Goal: Use online tool/utility: Utilize a website feature to perform a specific function

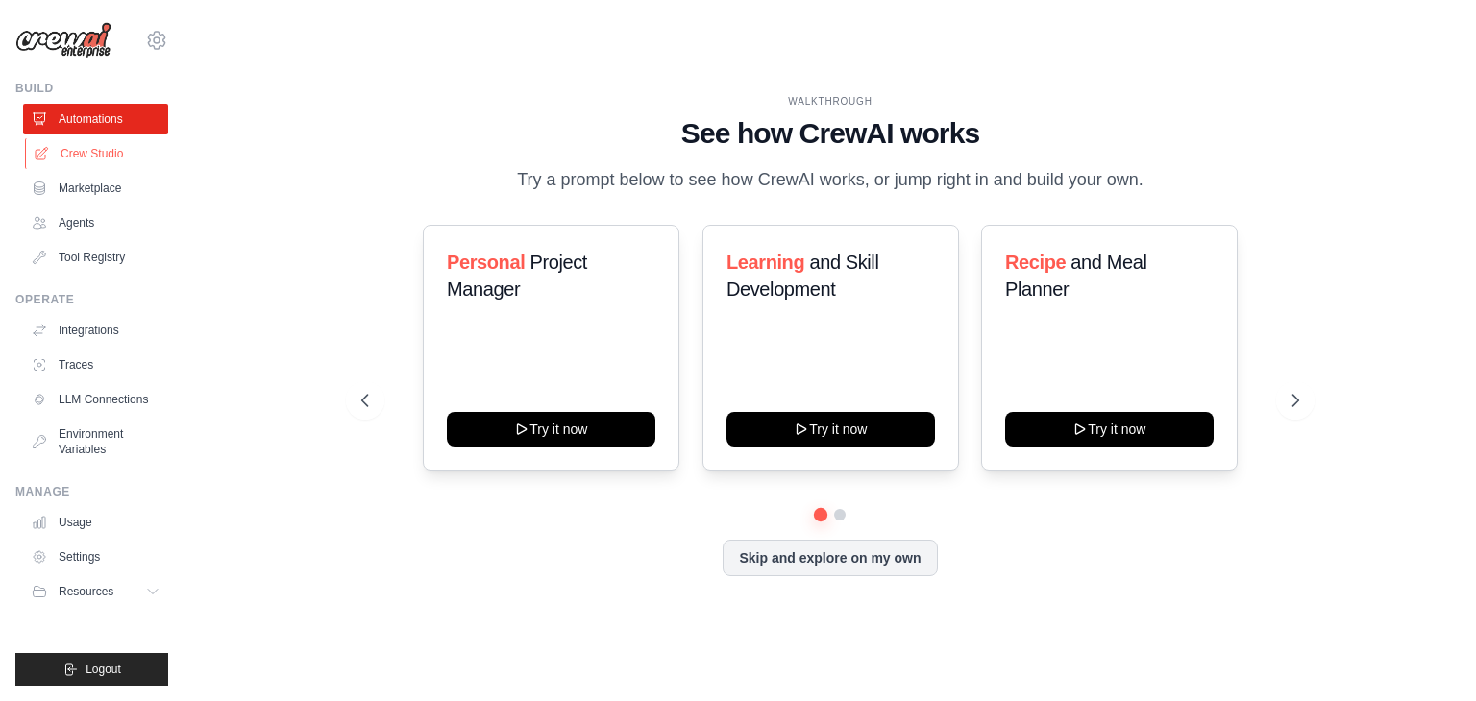
click at [104, 151] on link "Crew Studio" at bounding box center [97, 153] width 145 height 31
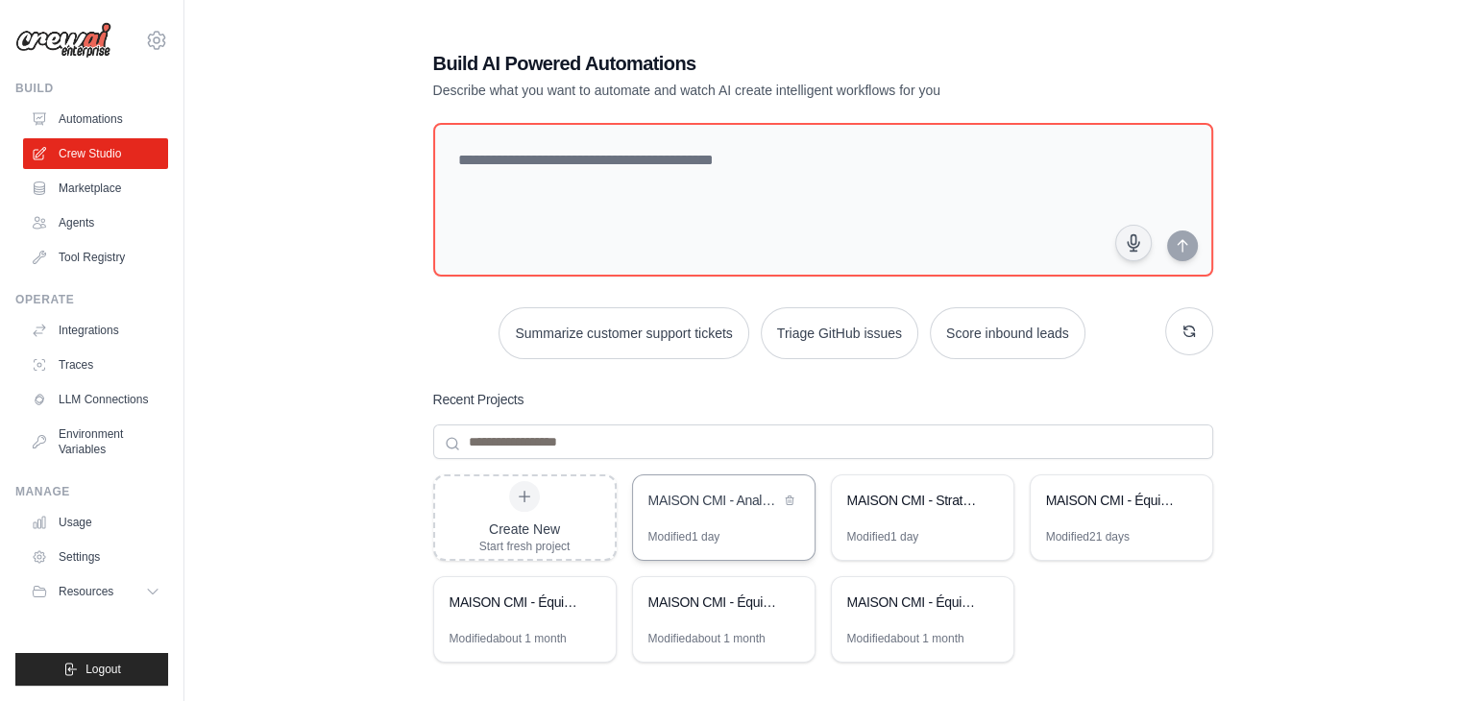
click at [689, 512] on div "MAISON CMI - Analyse Marche et Reseaux Sociaux" at bounding box center [714, 502] width 132 height 23
click at [84, 189] on link "Marketplace" at bounding box center [97, 188] width 145 height 31
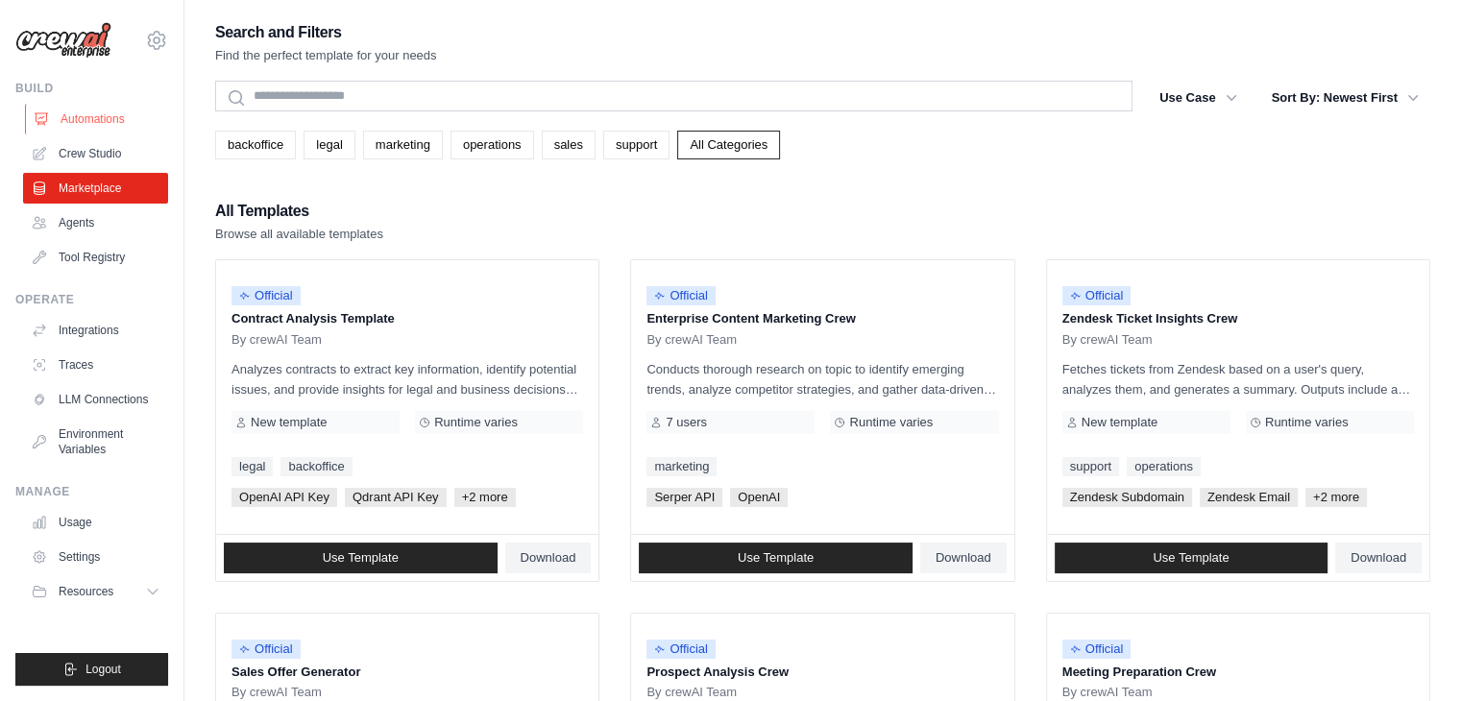
click at [92, 119] on link "Automations" at bounding box center [97, 119] width 145 height 31
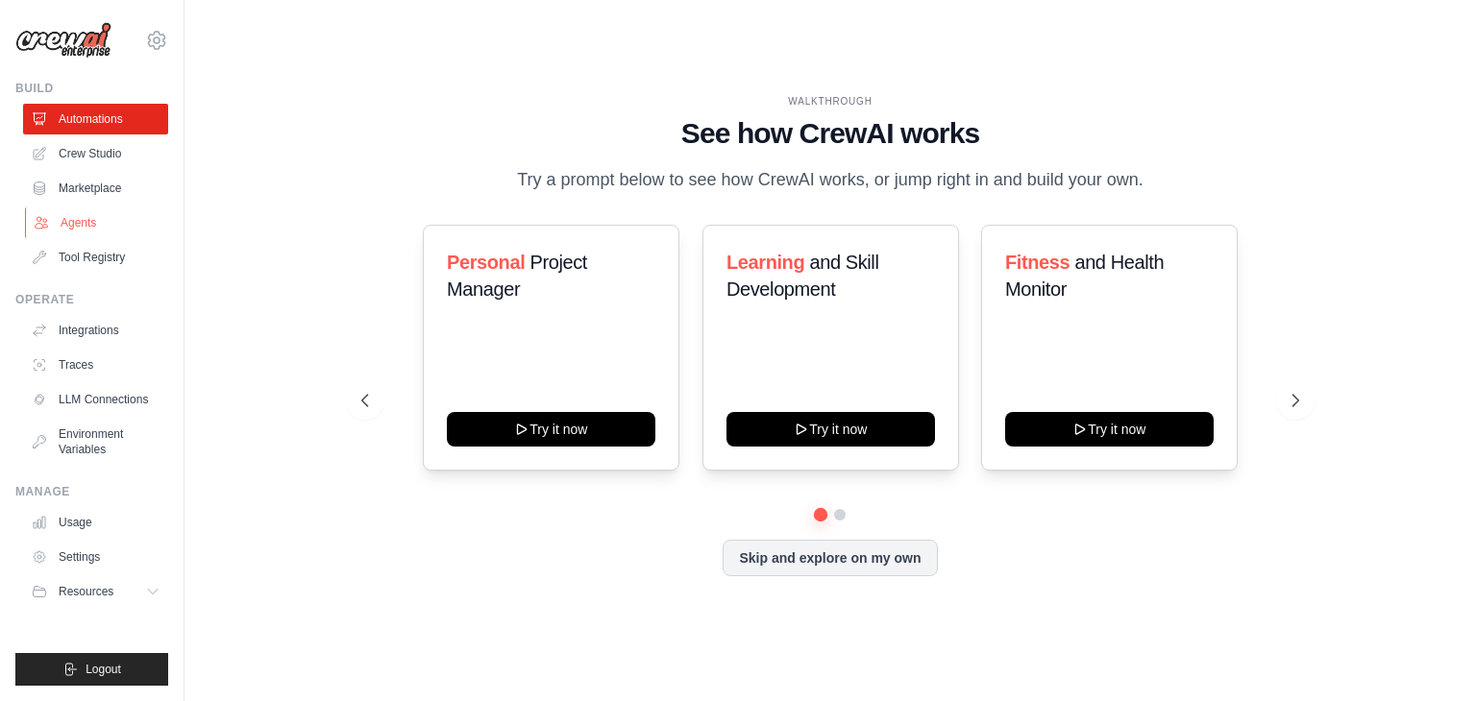
click at [69, 217] on link "Agents" at bounding box center [97, 223] width 145 height 31
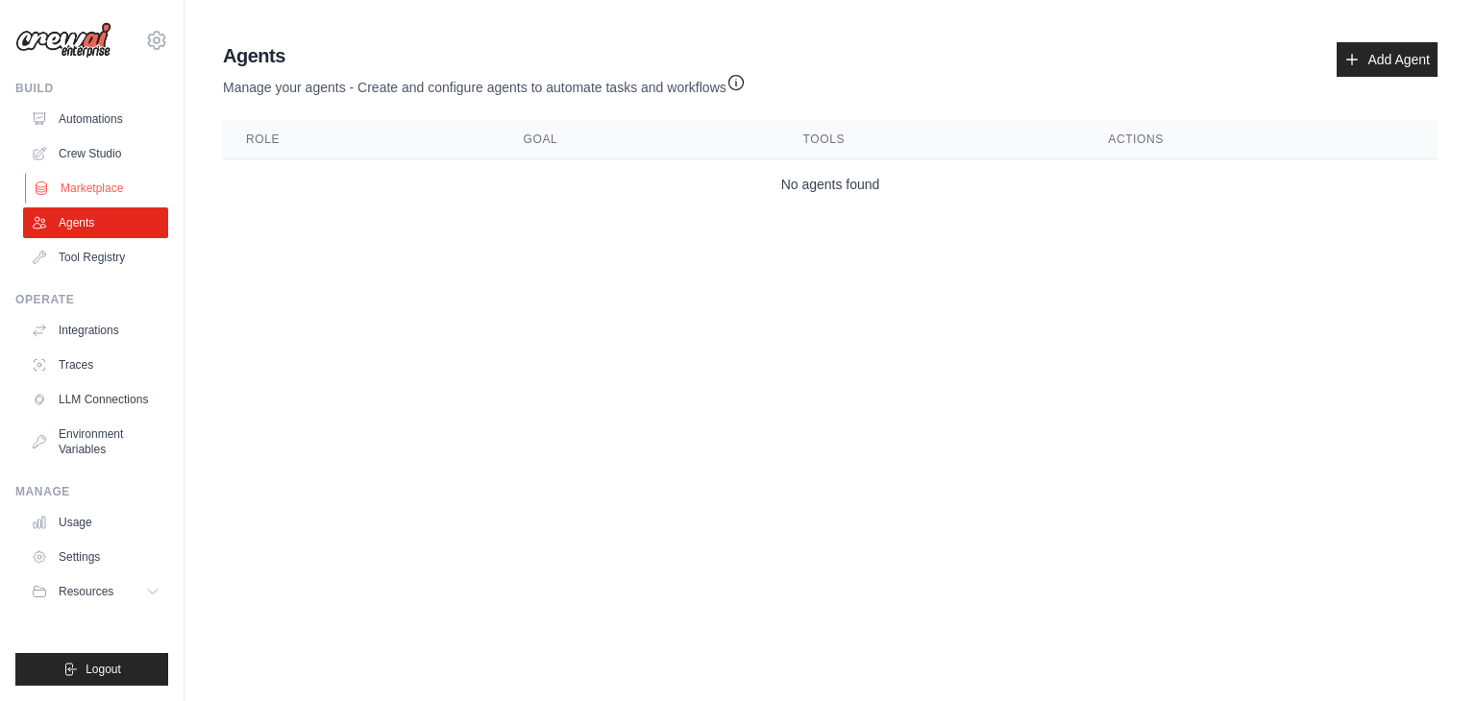
click at [70, 197] on link "Marketplace" at bounding box center [97, 188] width 145 height 31
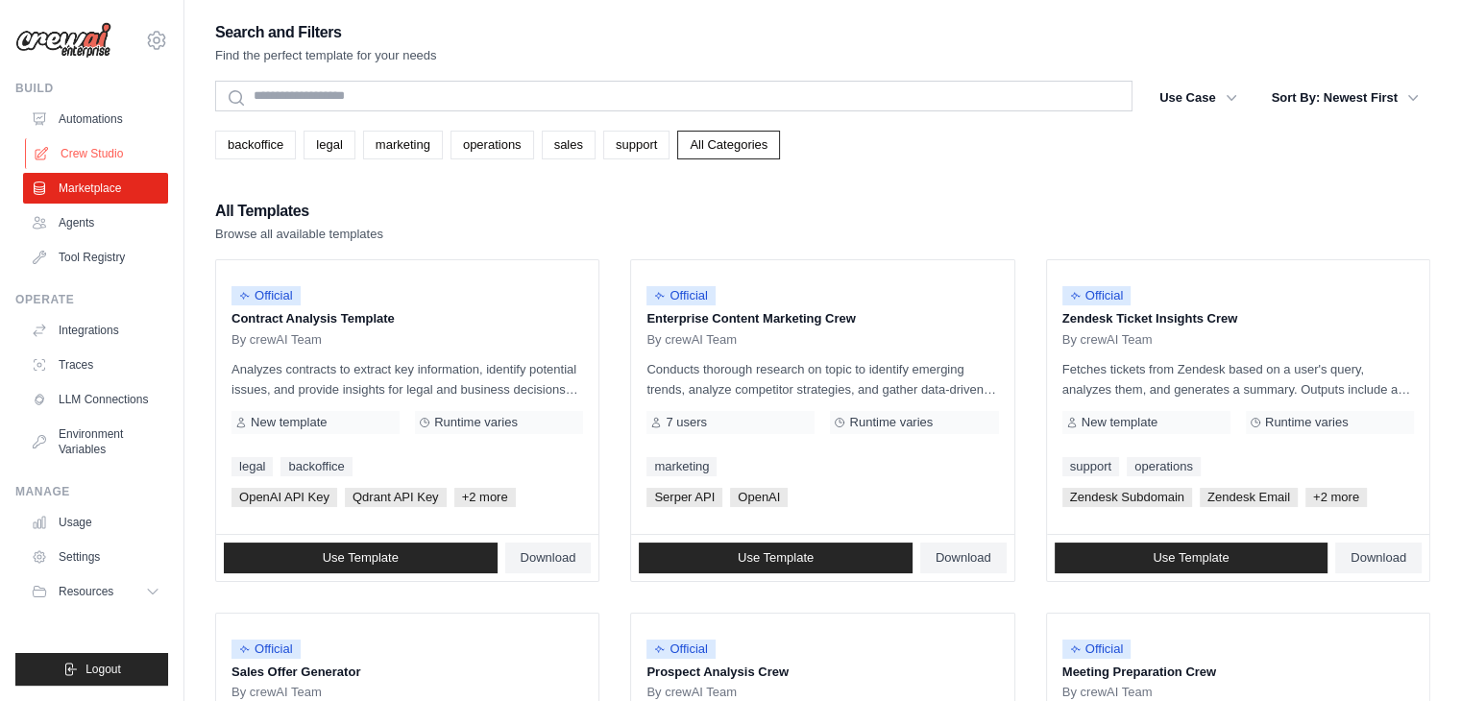
click at [88, 153] on link "Crew Studio" at bounding box center [97, 153] width 145 height 31
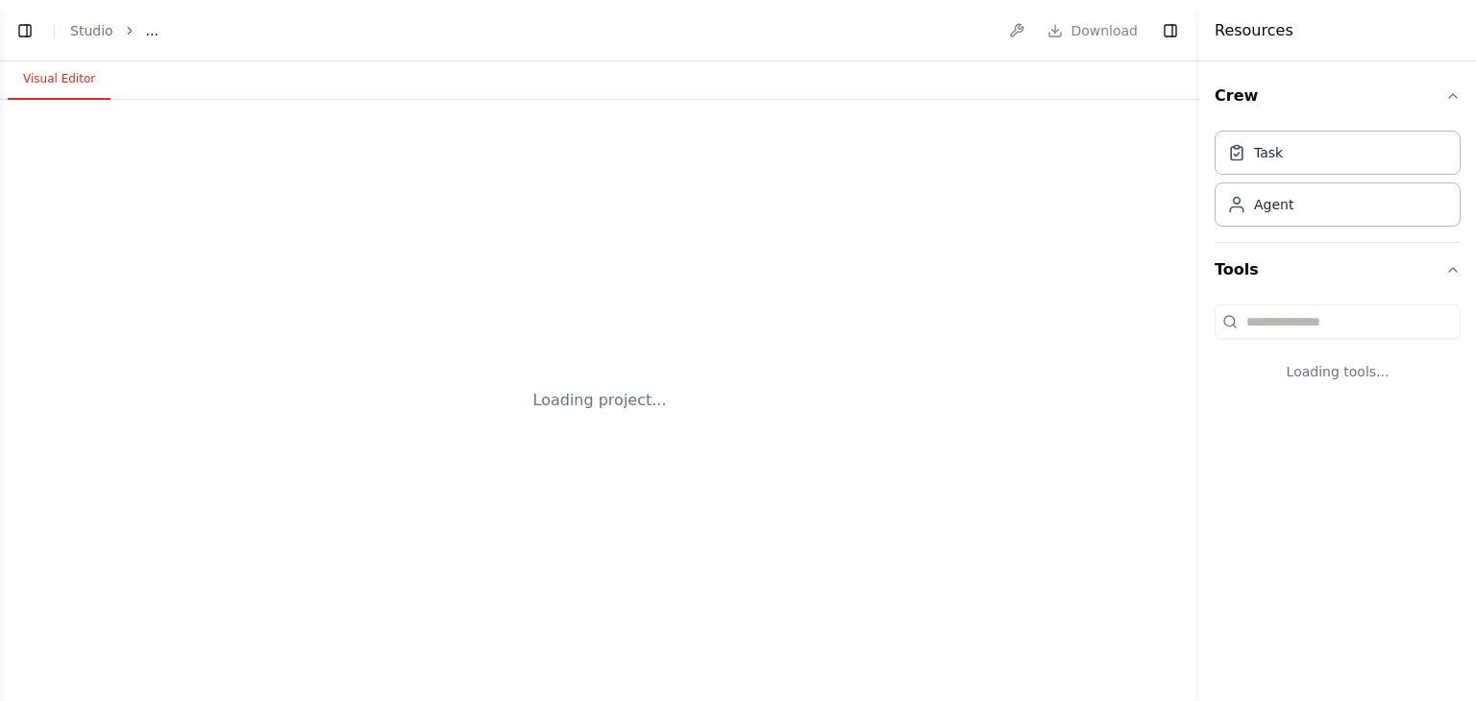
select select "****"
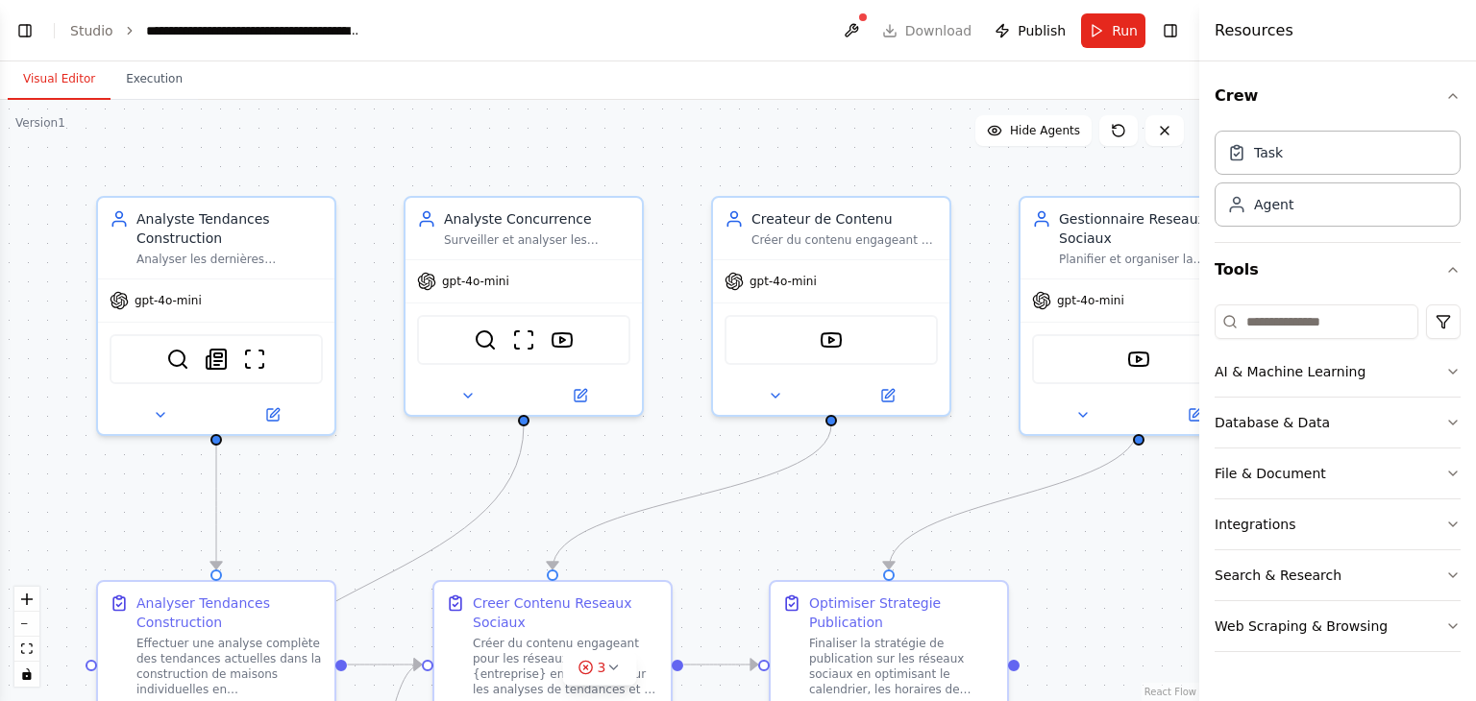
scroll to position [1779, 0]
click at [1041, 35] on span "Publish" at bounding box center [1041, 30] width 48 height 19
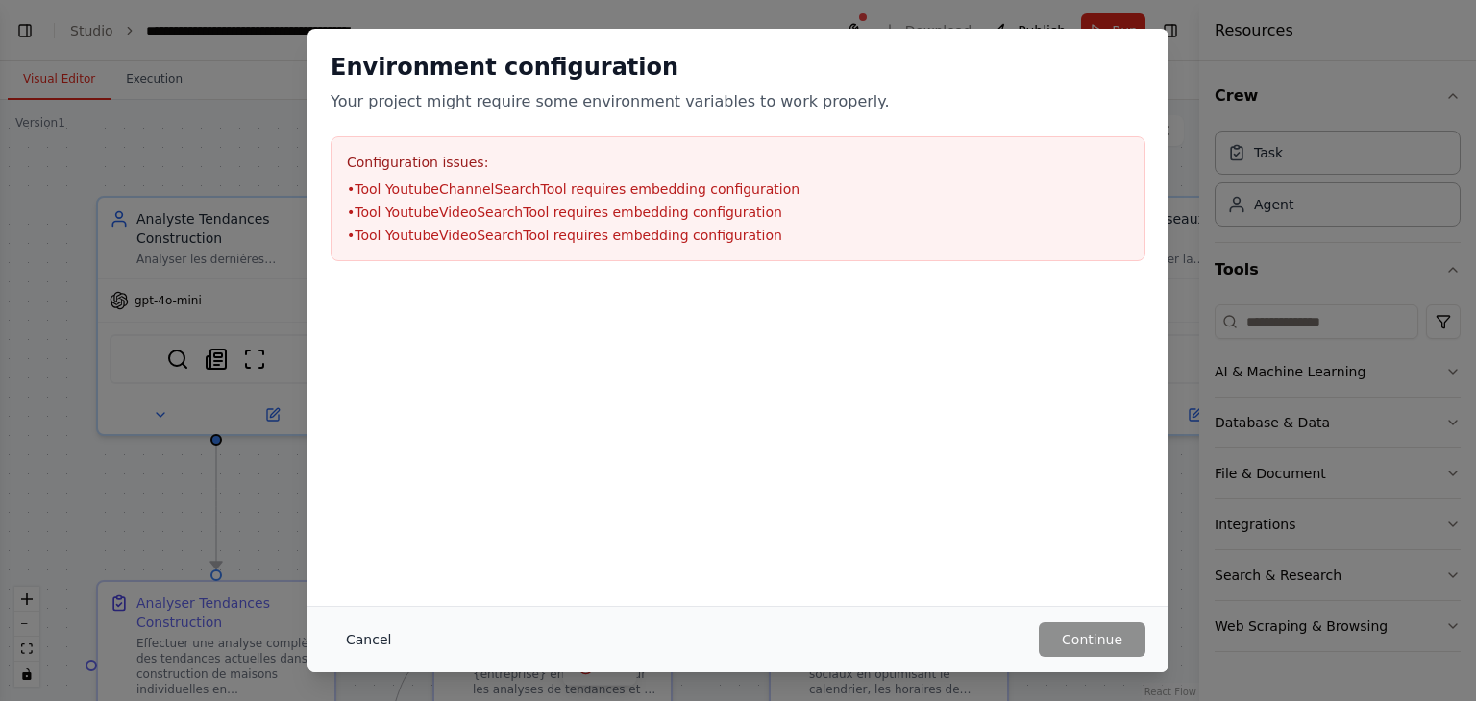
click at [378, 636] on button "Cancel" at bounding box center [368, 640] width 76 height 35
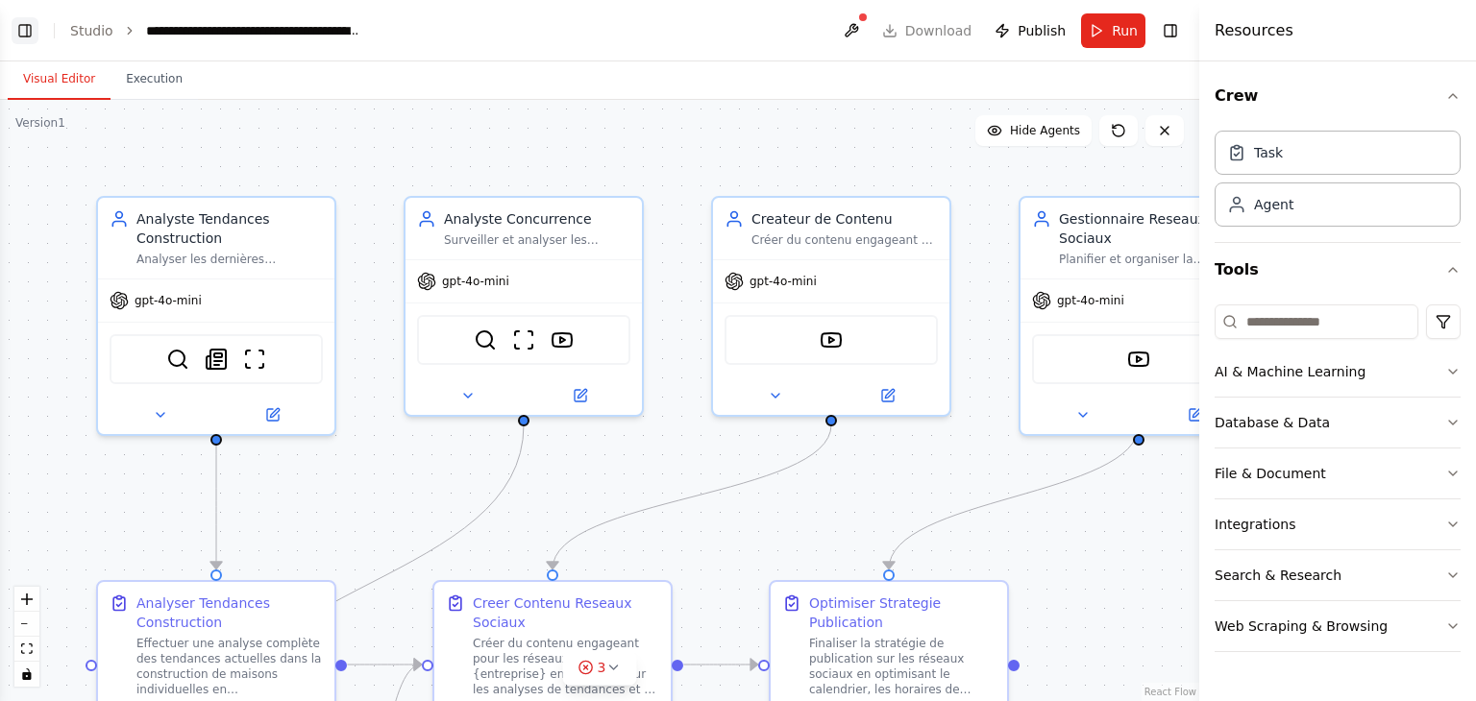
click at [21, 32] on button "Toggle Left Sidebar" at bounding box center [25, 30] width 27 height 27
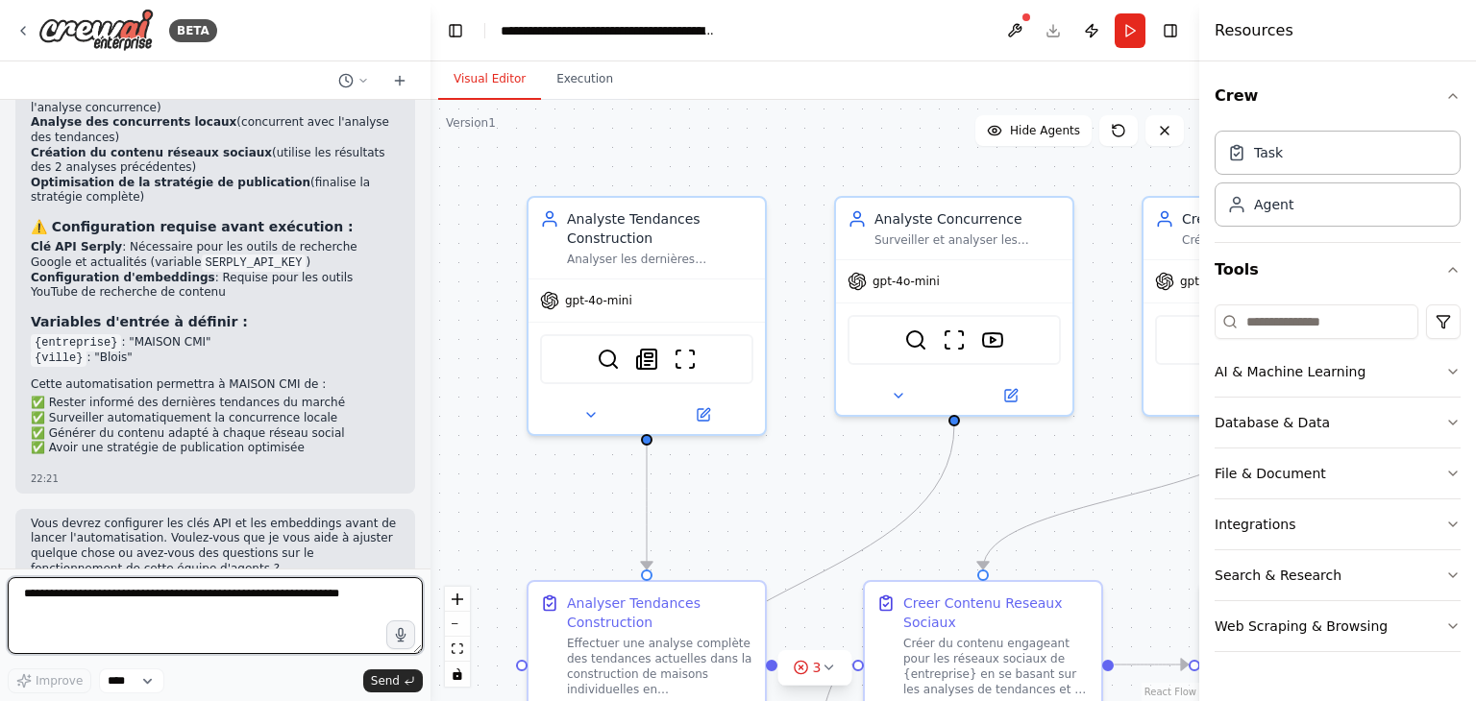
click at [78, 608] on textarea at bounding box center [215, 615] width 415 height 77
type textarea "**********"
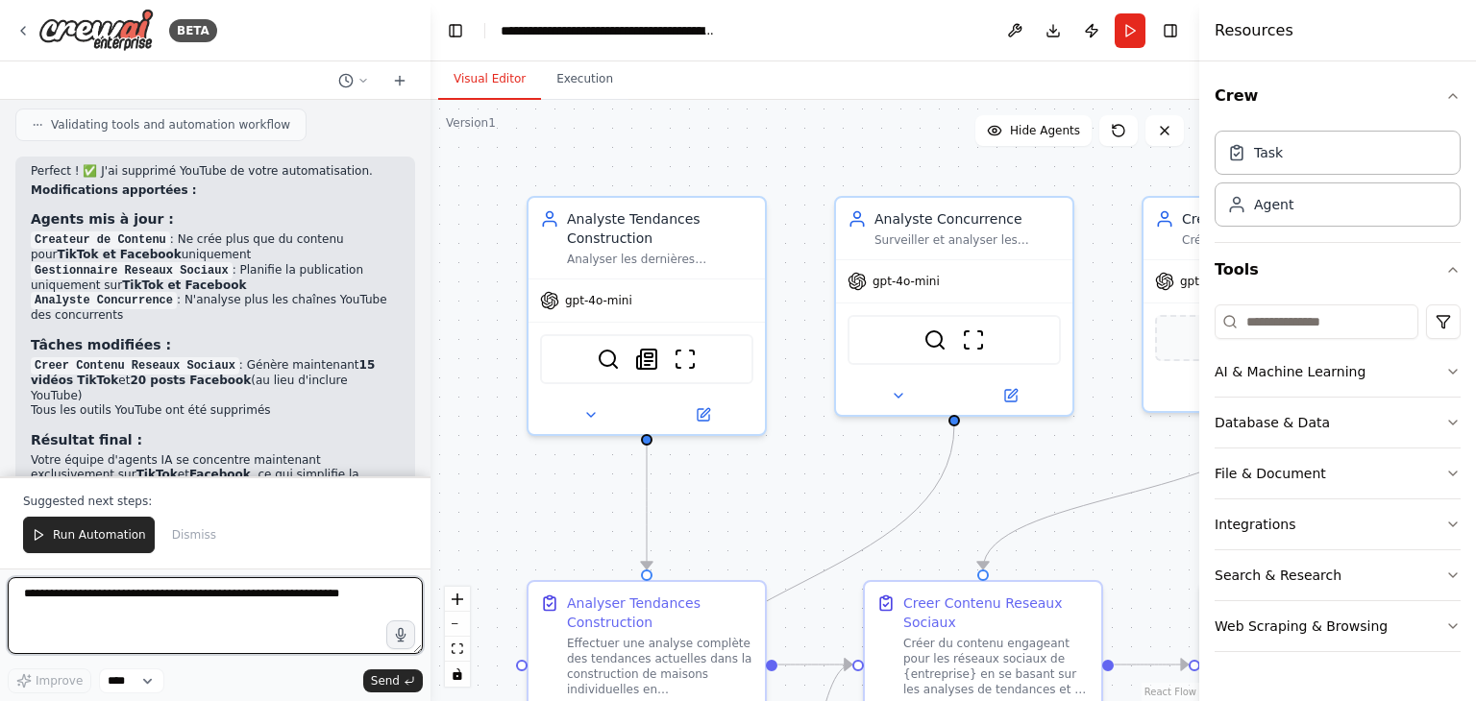
scroll to position [3235, 0]
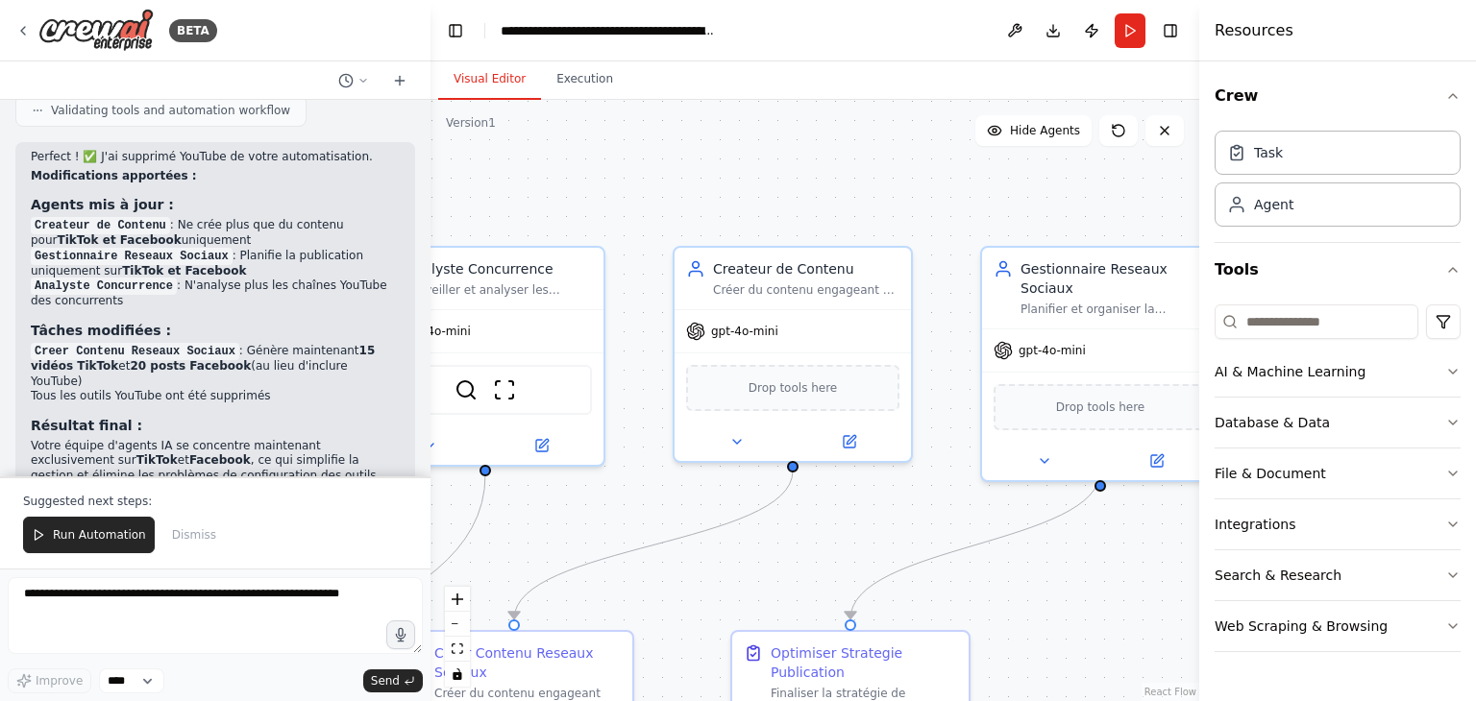
drag, startPoint x: 1149, startPoint y: 555, endPoint x: 680, endPoint y: 605, distance: 471.5
click at [680, 605] on div ".deletable-edge-delete-btn { width: 20px; height: 20px; border: 0px solid #ffff…" at bounding box center [814, 400] width 769 height 601
click at [1128, 16] on button "Run" at bounding box center [1129, 30] width 31 height 35
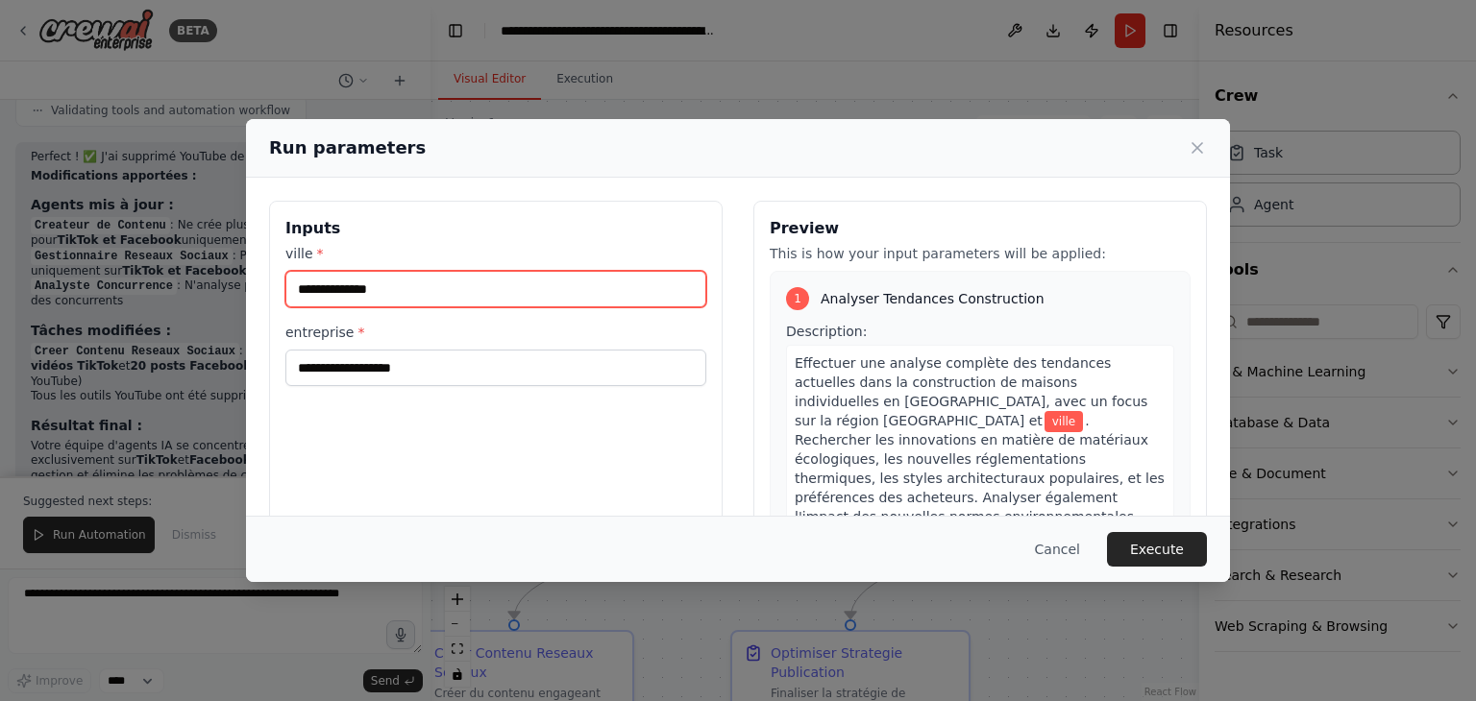
click at [359, 294] on input "ville *" at bounding box center [495, 289] width 421 height 37
type input "*****"
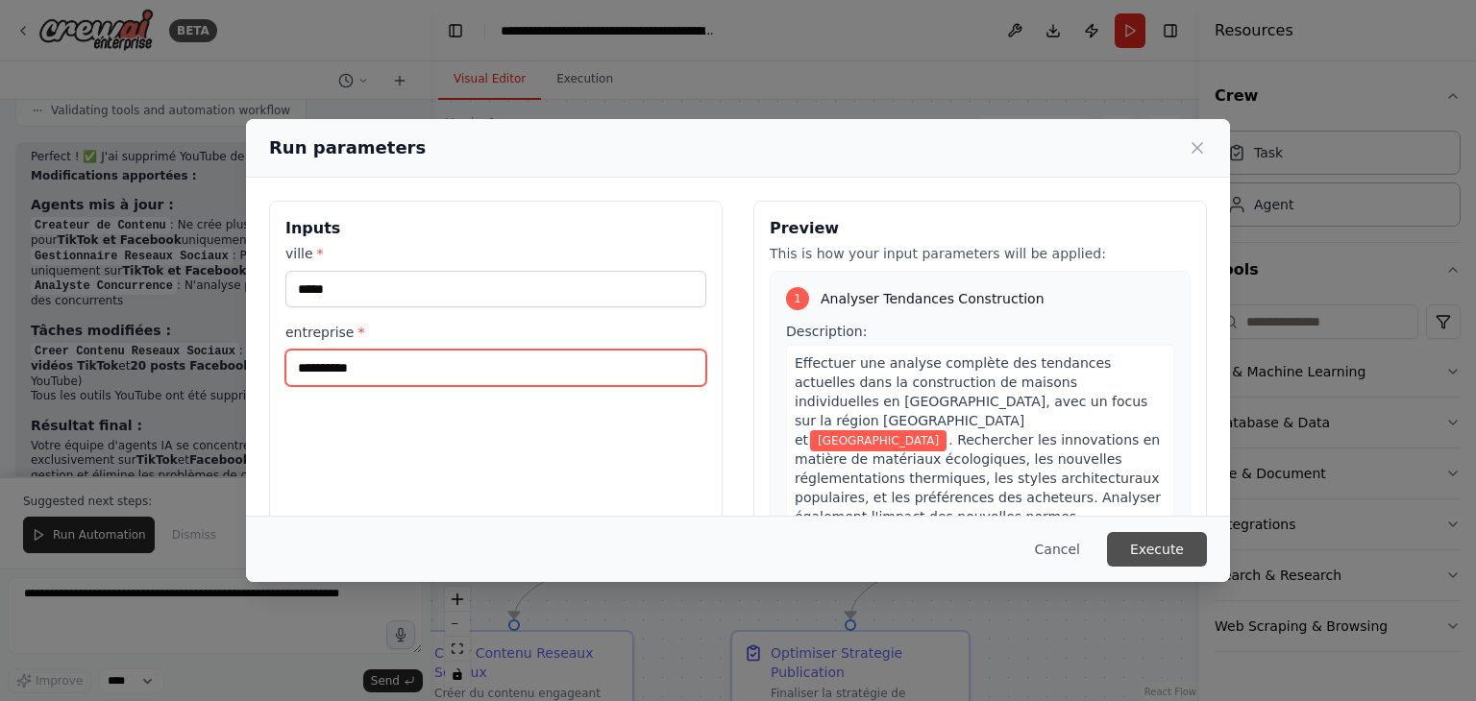
type input "**********"
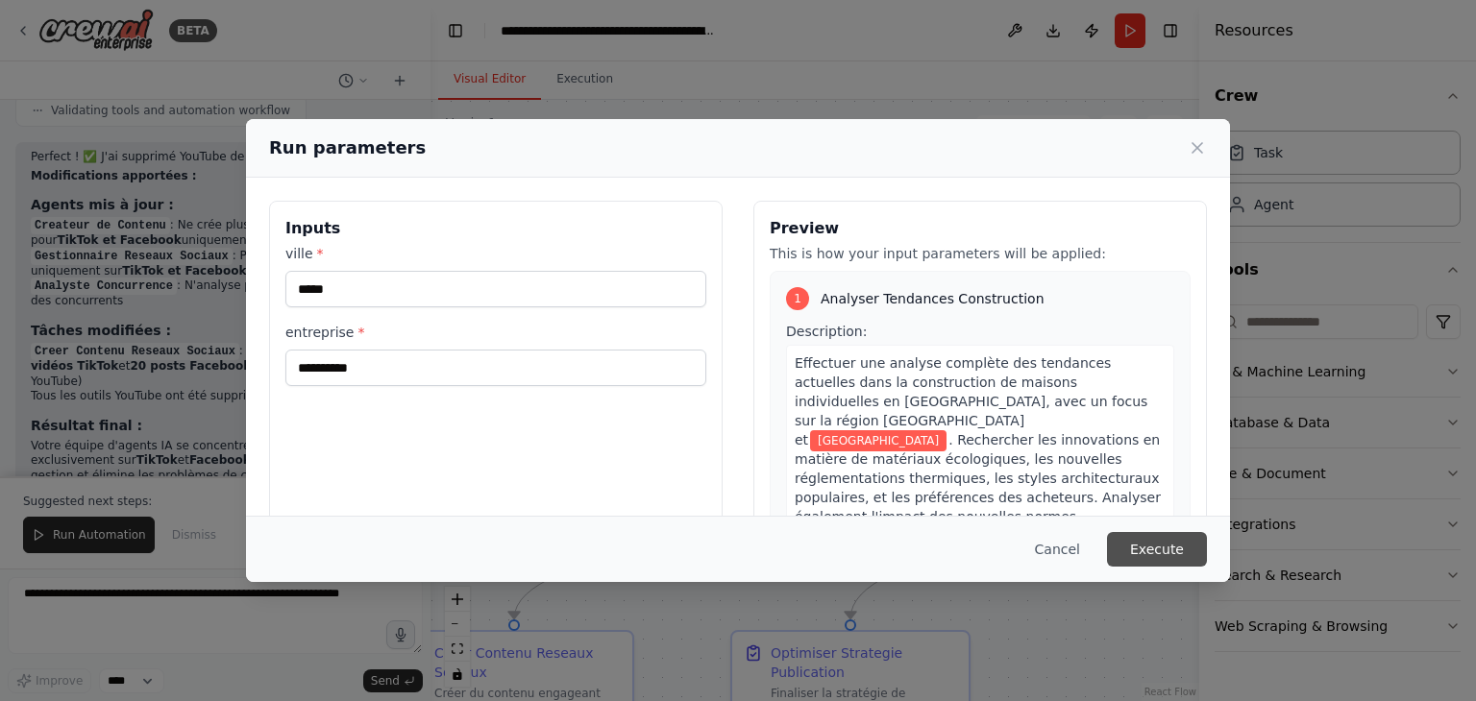
click at [1149, 545] on button "Execute" at bounding box center [1157, 549] width 100 height 35
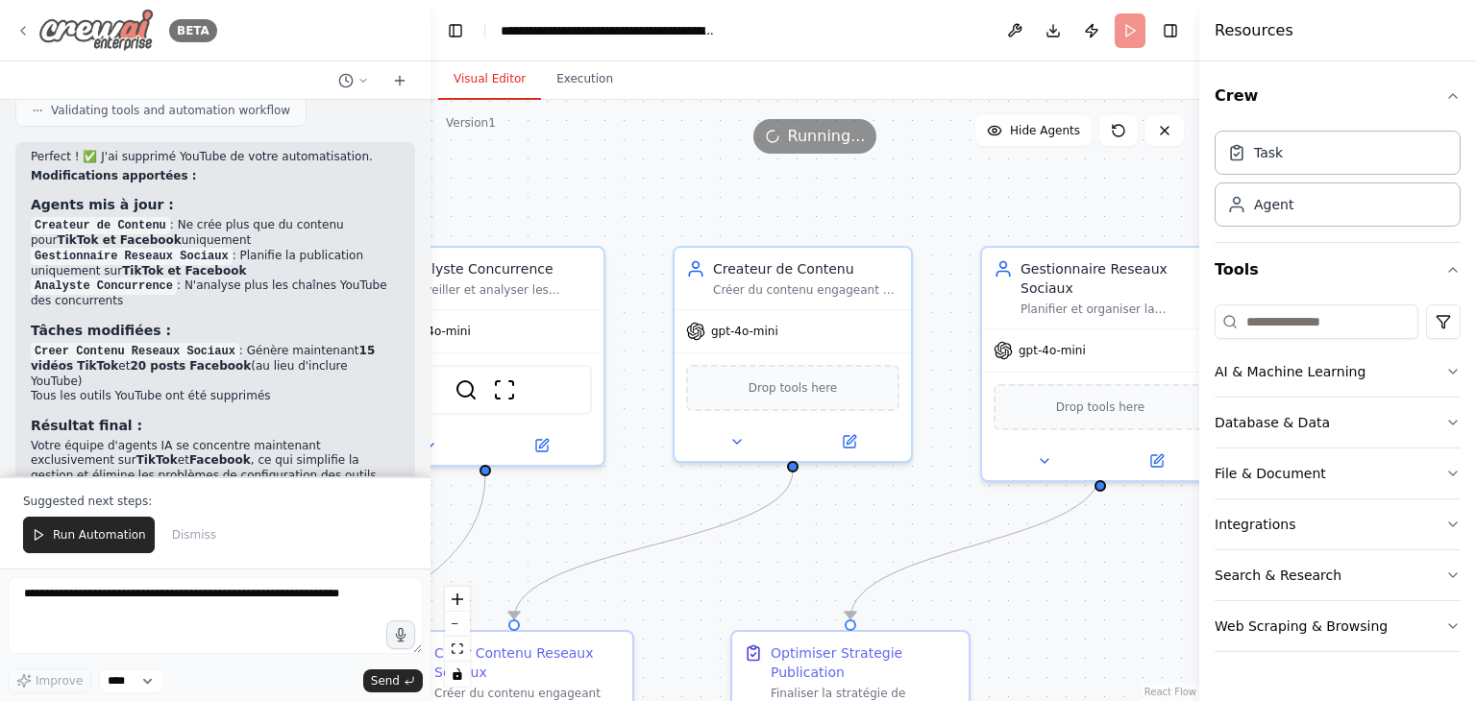
click at [33, 26] on div "BETA" at bounding box center [116, 30] width 202 height 43
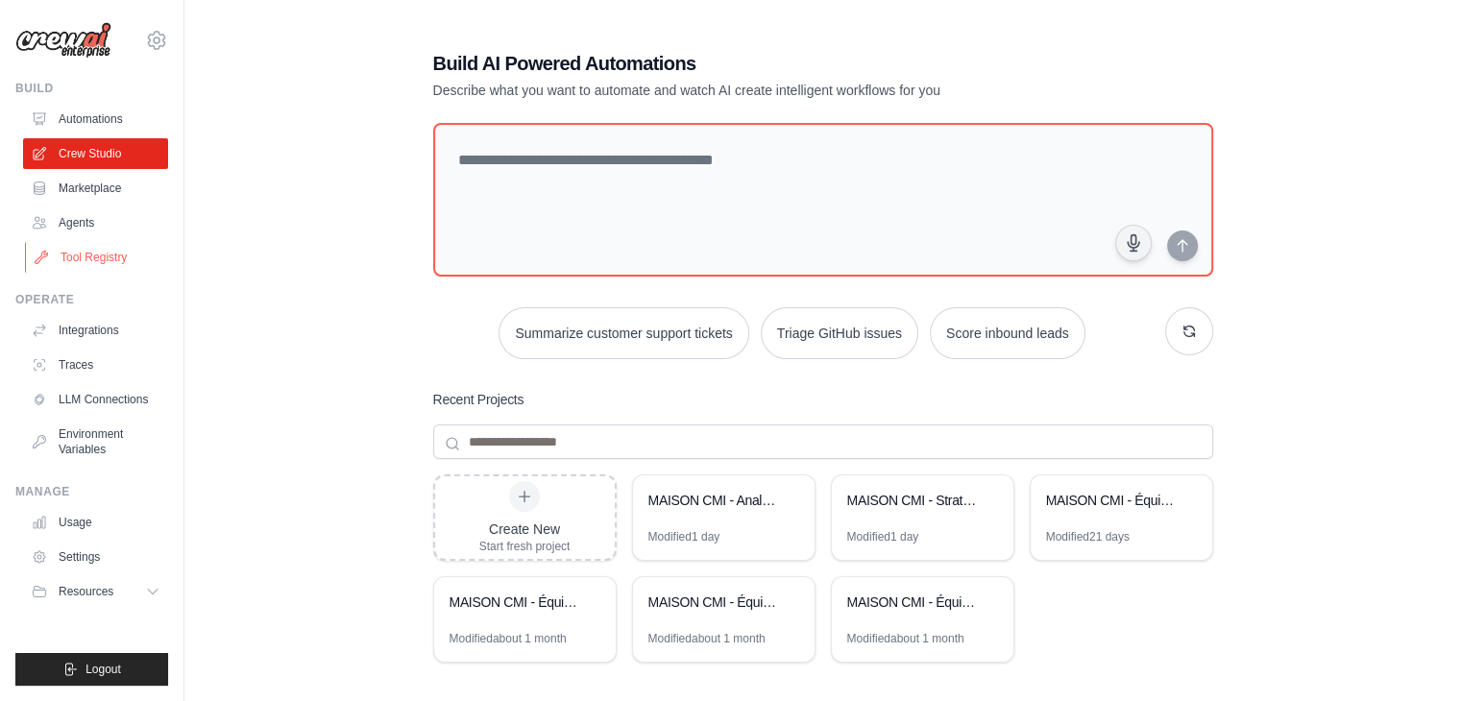
click at [88, 264] on link "Tool Registry" at bounding box center [97, 257] width 145 height 31
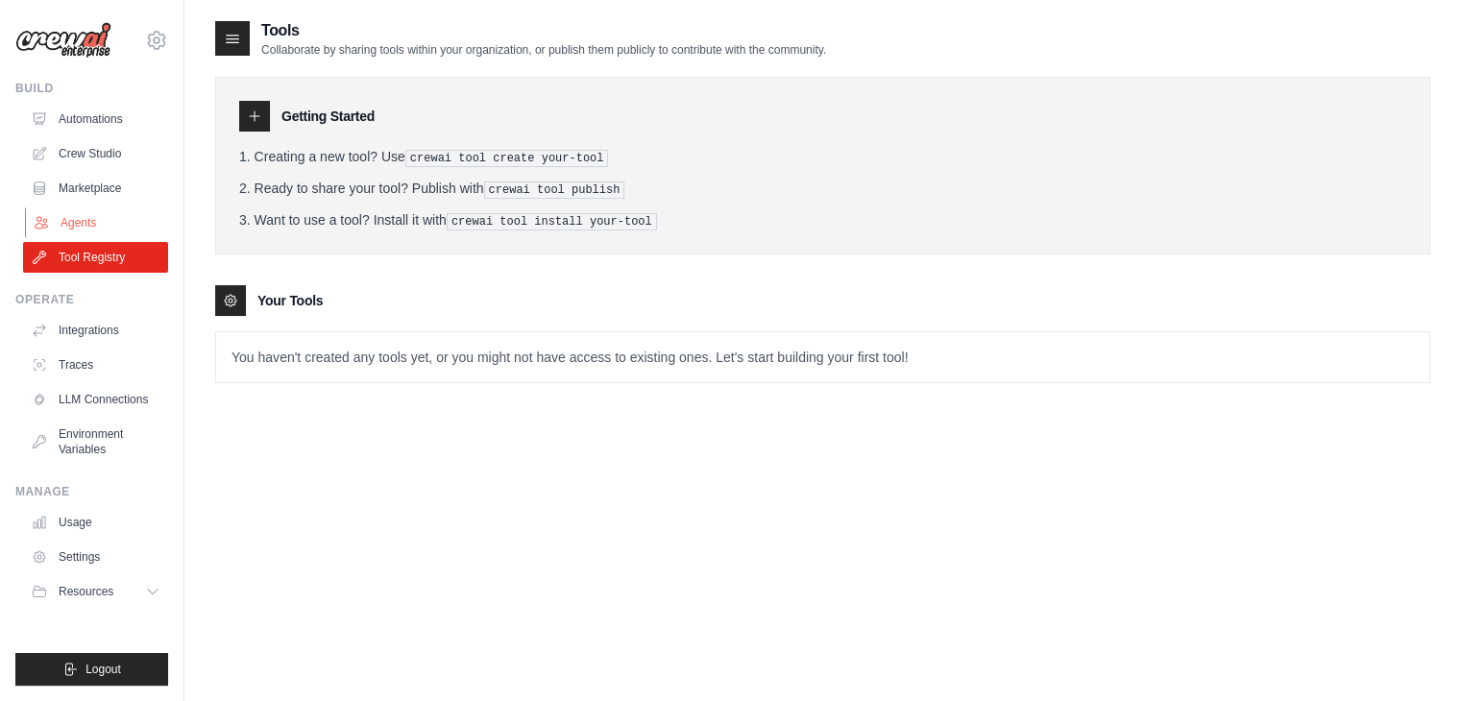
click at [76, 227] on link "Agents" at bounding box center [97, 223] width 145 height 31
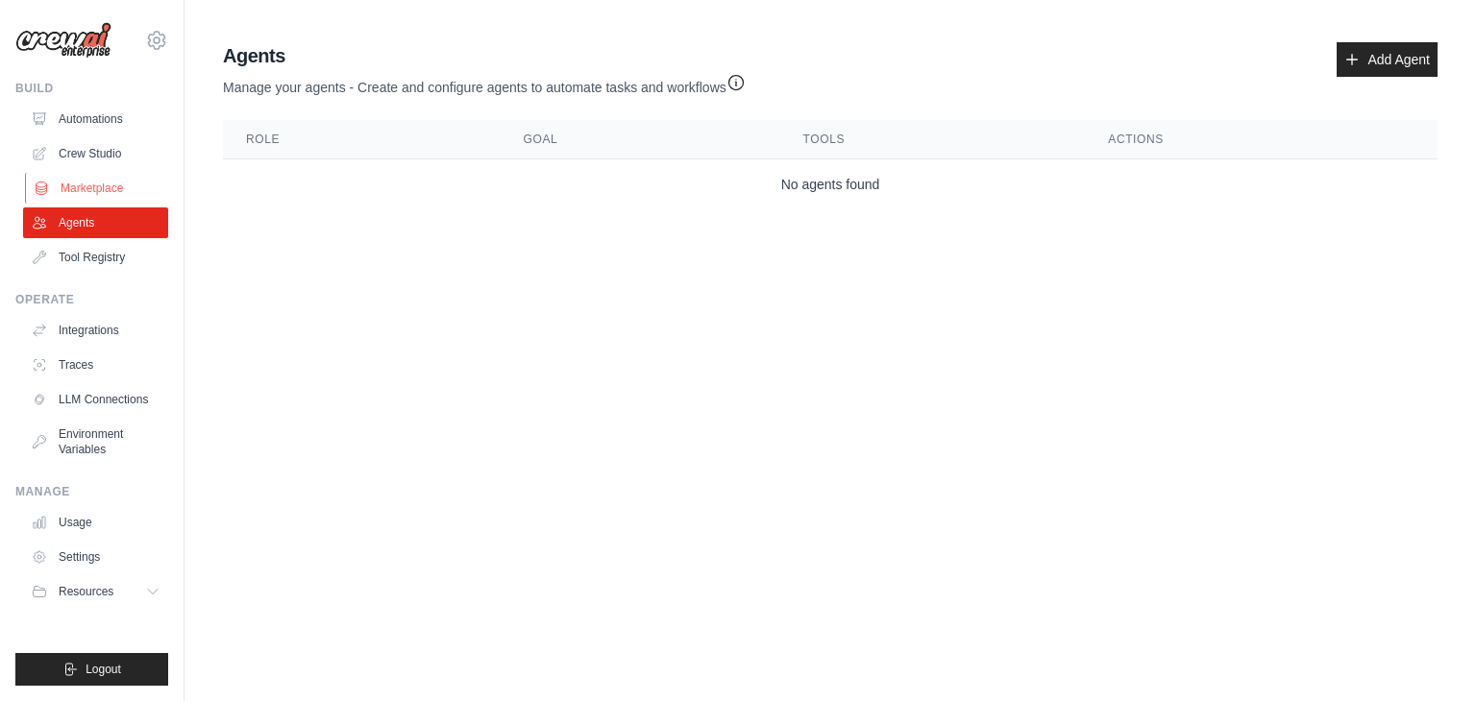
click at [69, 189] on link "Marketplace" at bounding box center [97, 188] width 145 height 31
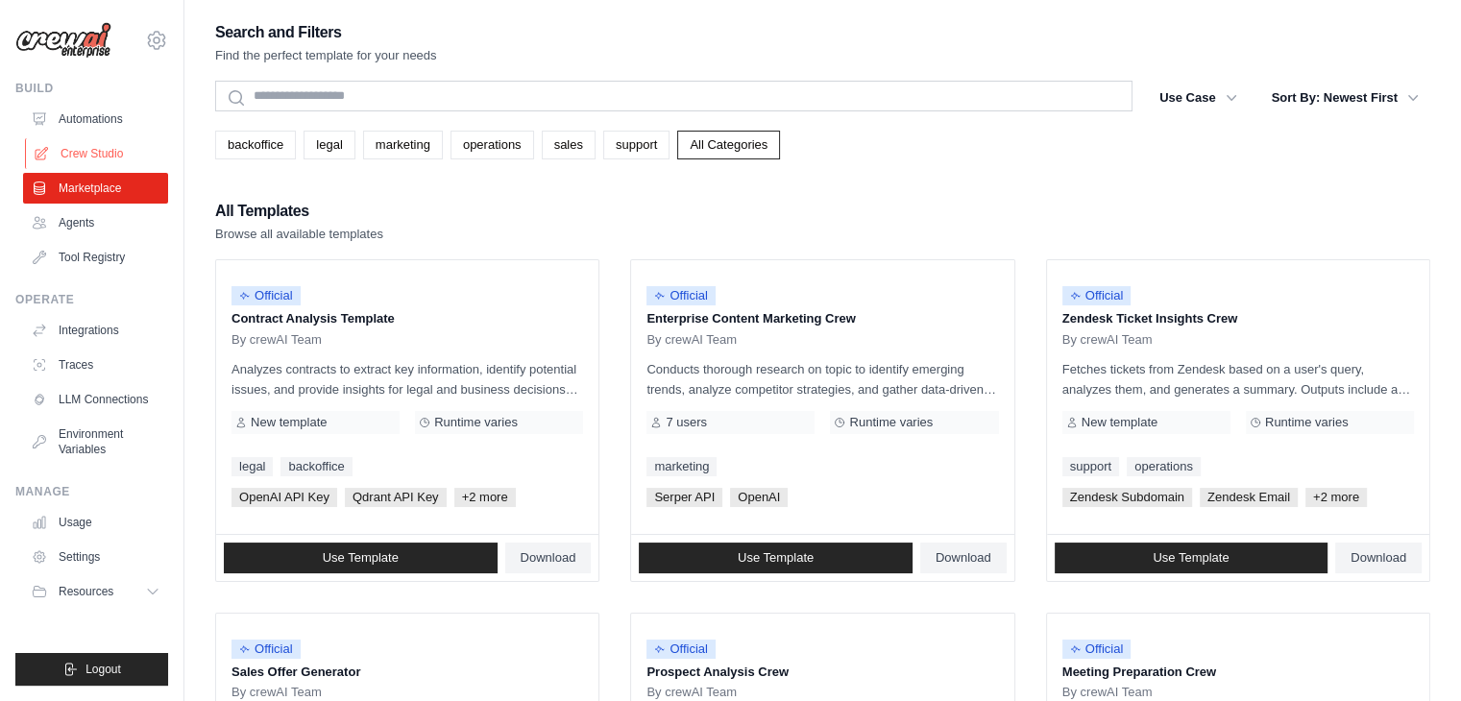
click at [48, 152] on icon at bounding box center [41, 153] width 15 height 15
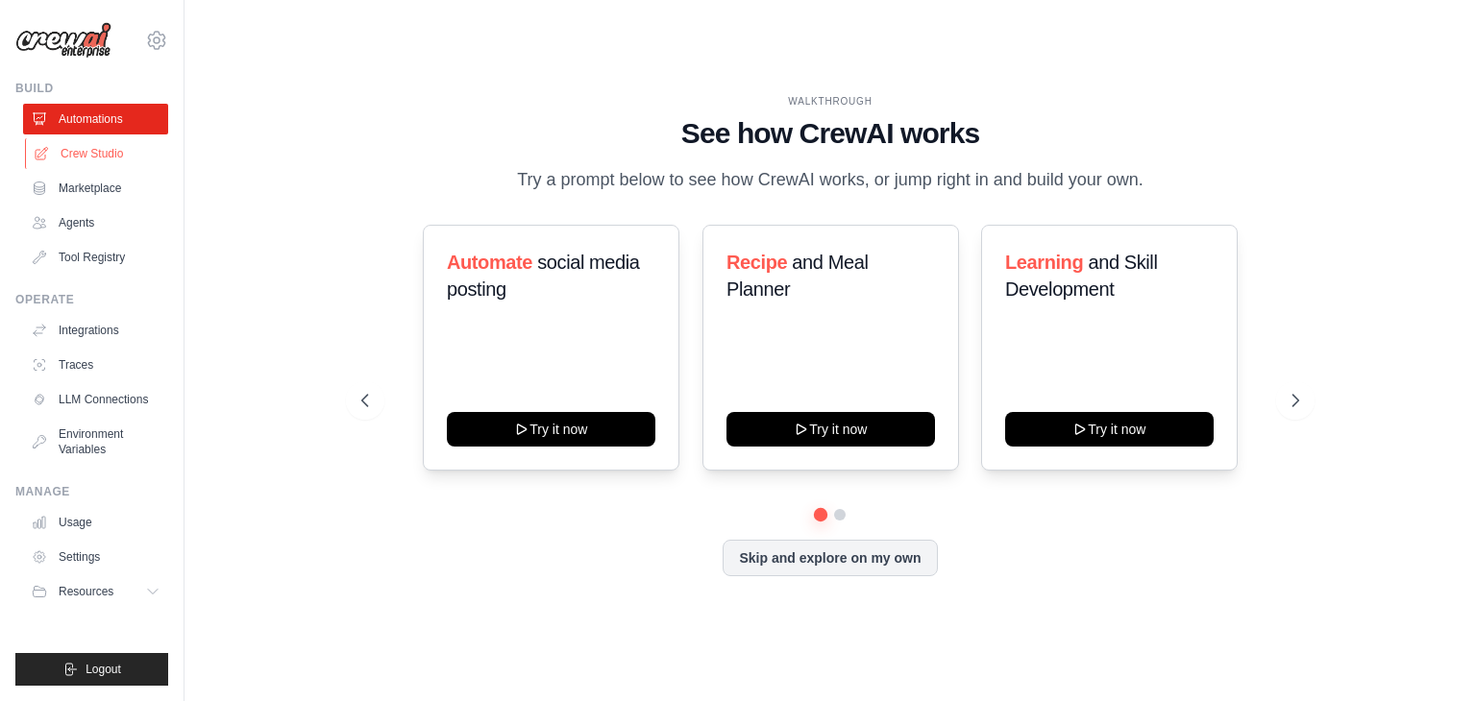
click at [73, 152] on link "Crew Studio" at bounding box center [97, 153] width 145 height 31
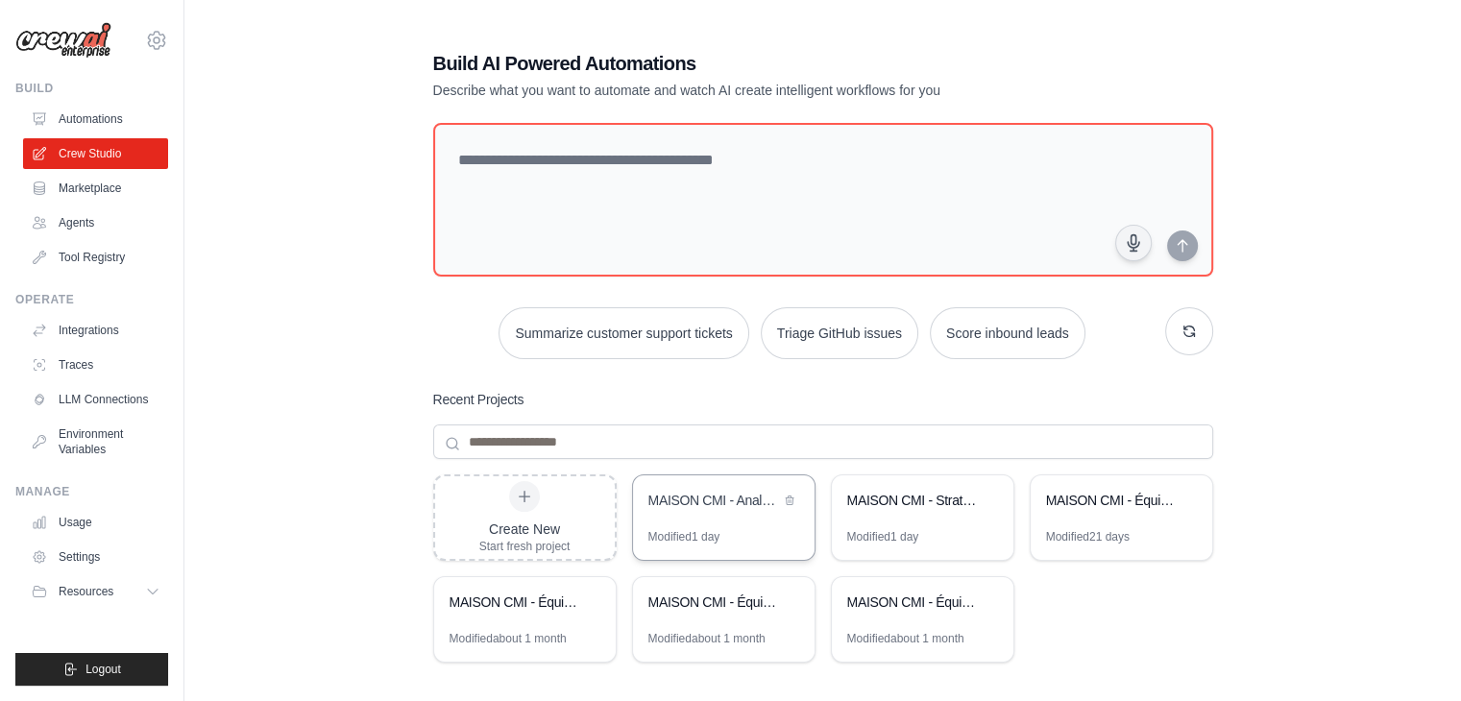
click at [716, 518] on div "MAISON CMI - Analyse Marche et Reseaux Sociaux" at bounding box center [724, 503] width 182 height 54
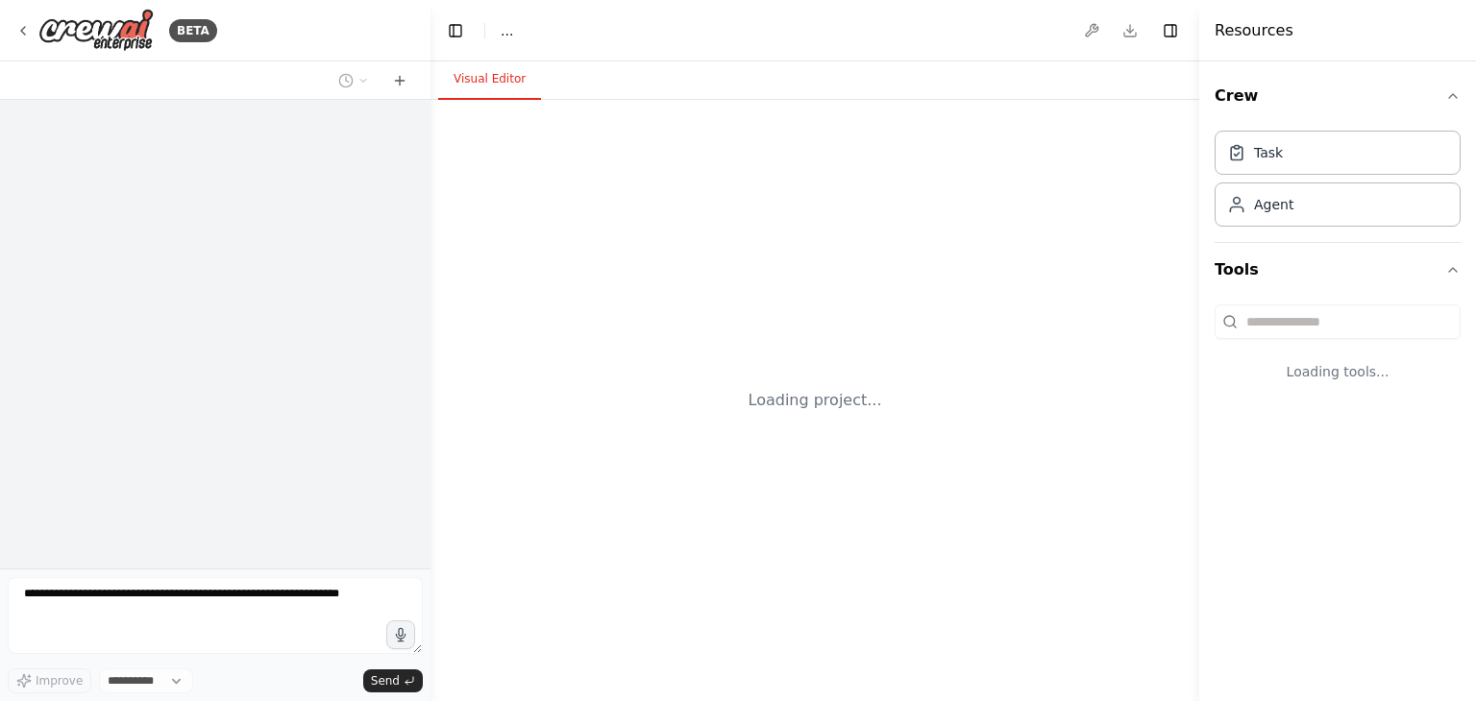
select select "****"
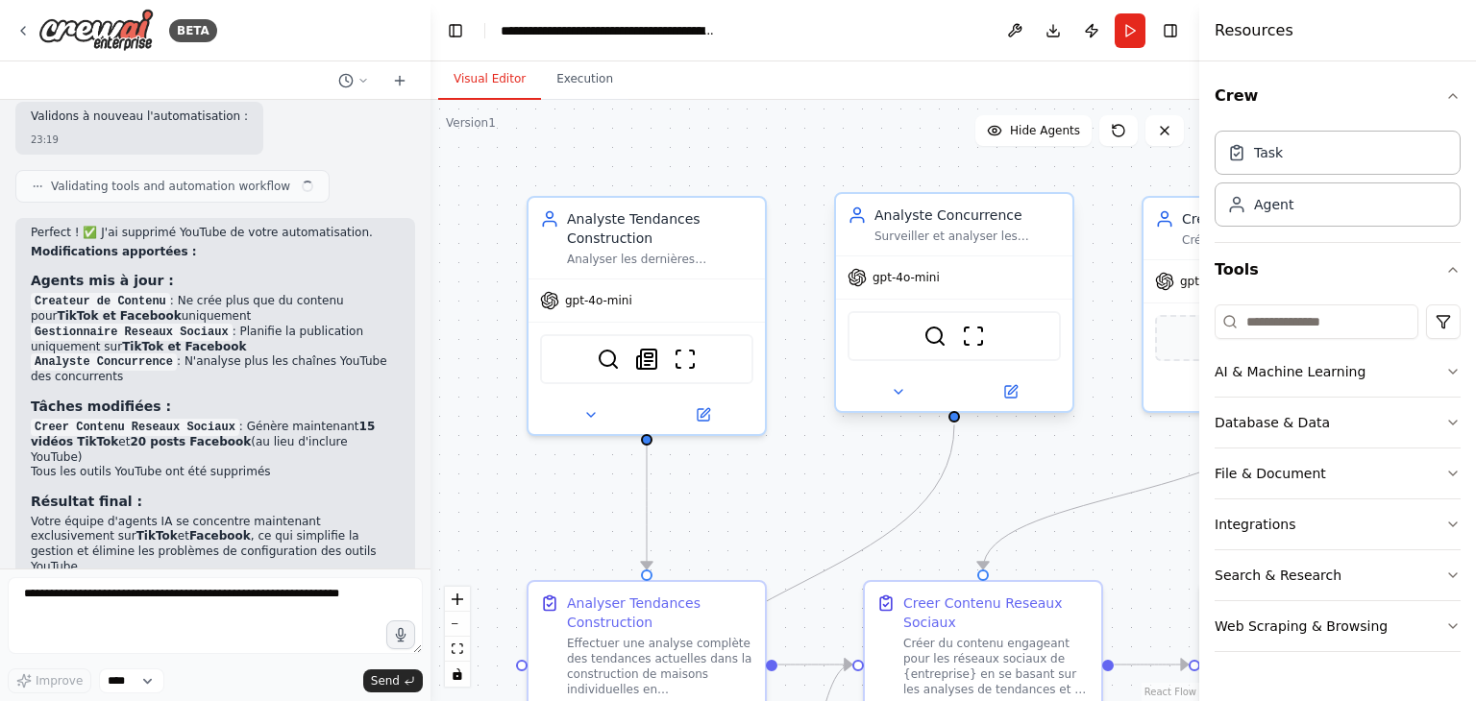
scroll to position [3143, 0]
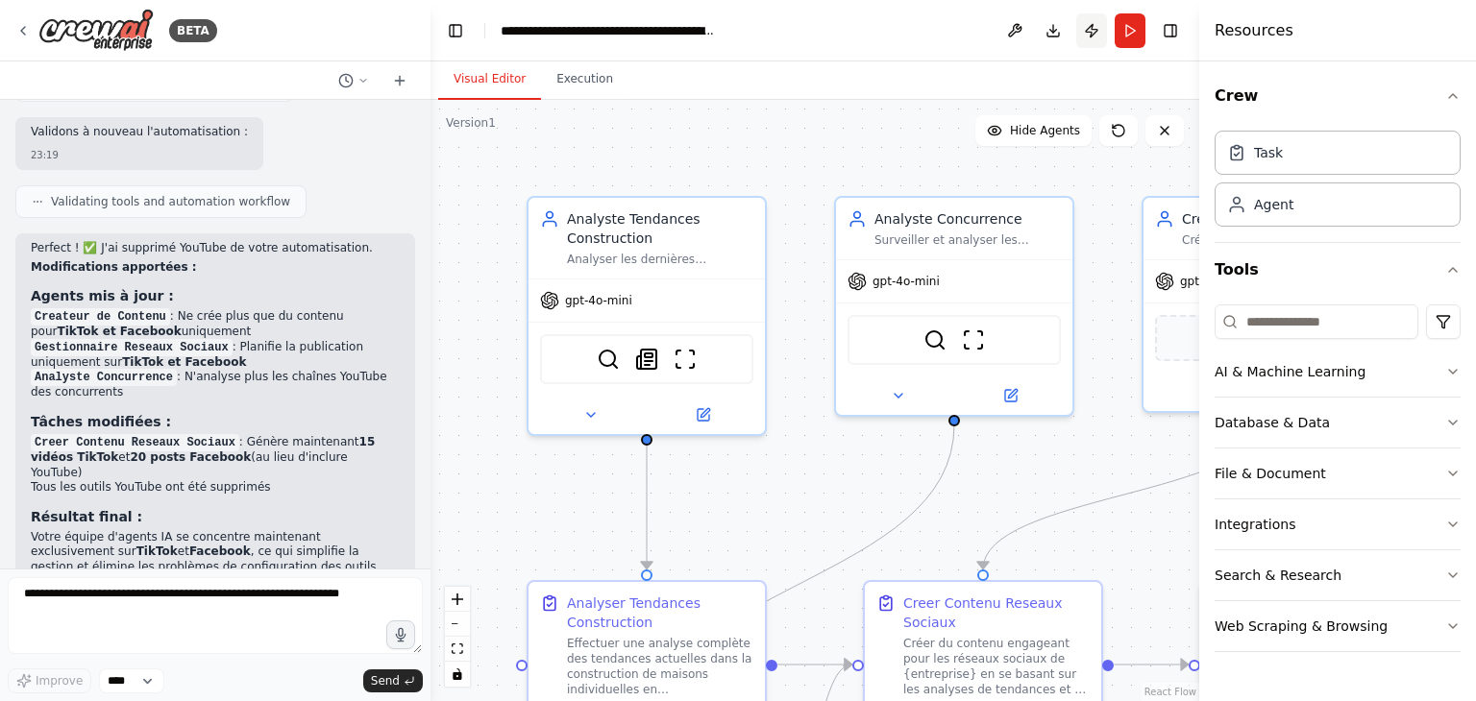
click at [1098, 37] on button "Publish" at bounding box center [1091, 30] width 31 height 35
